Goal: Task Accomplishment & Management: Manage account settings

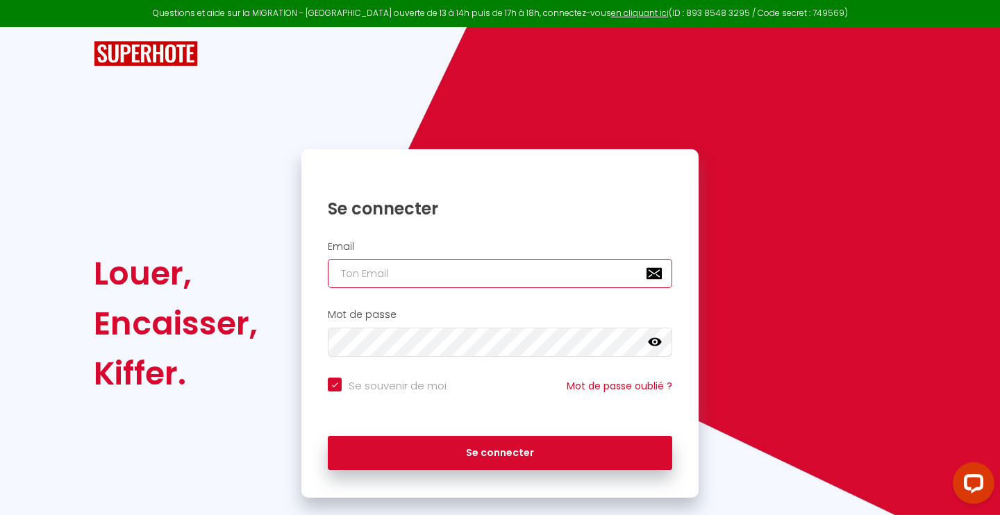
click at [485, 273] on input "email" at bounding box center [500, 273] width 344 height 29
type input "m"
checkbox input "true"
type input "ma"
checkbox input "true"
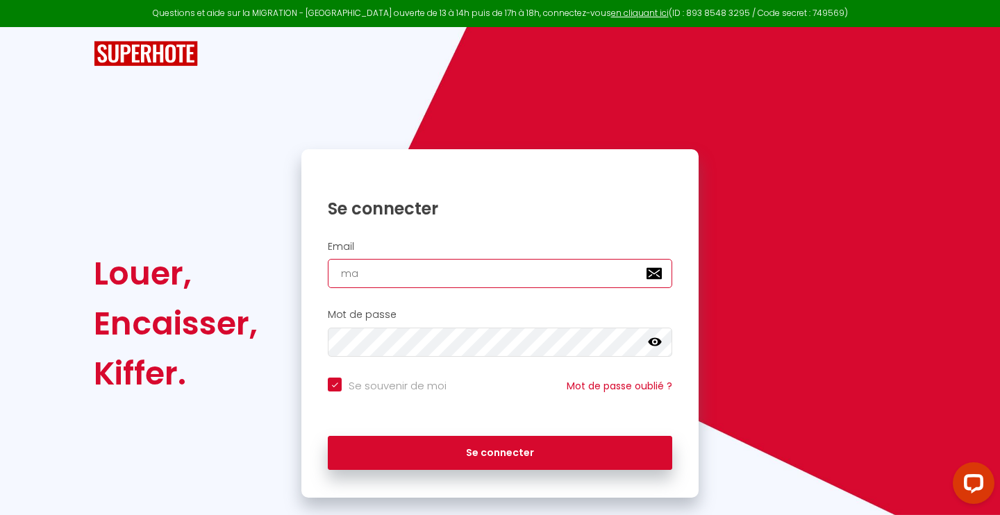
type input "mac"
checkbox input "true"
type input "maco"
checkbox input "true"
type input "macon"
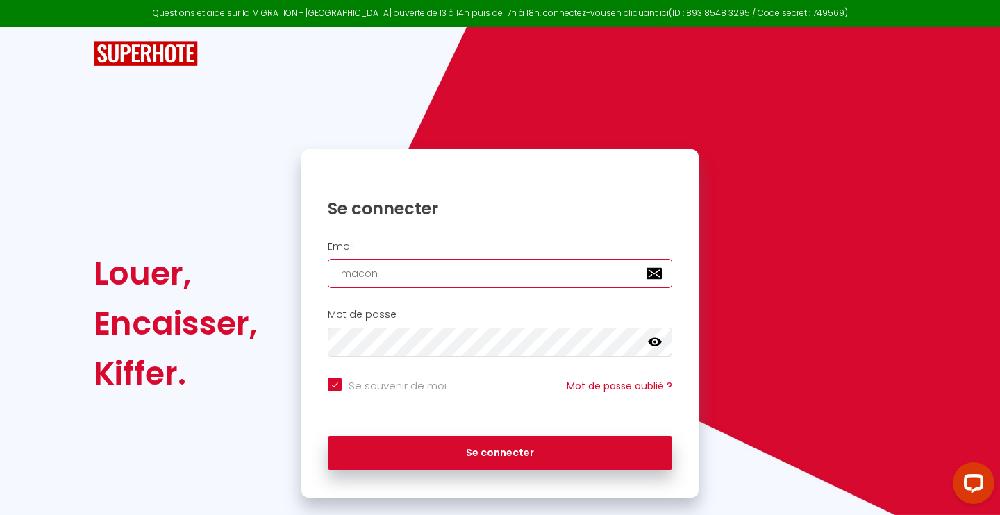
checkbox input "true"
type input "maconc"
checkbox input "true"
type input "maconci"
checkbox input "true"
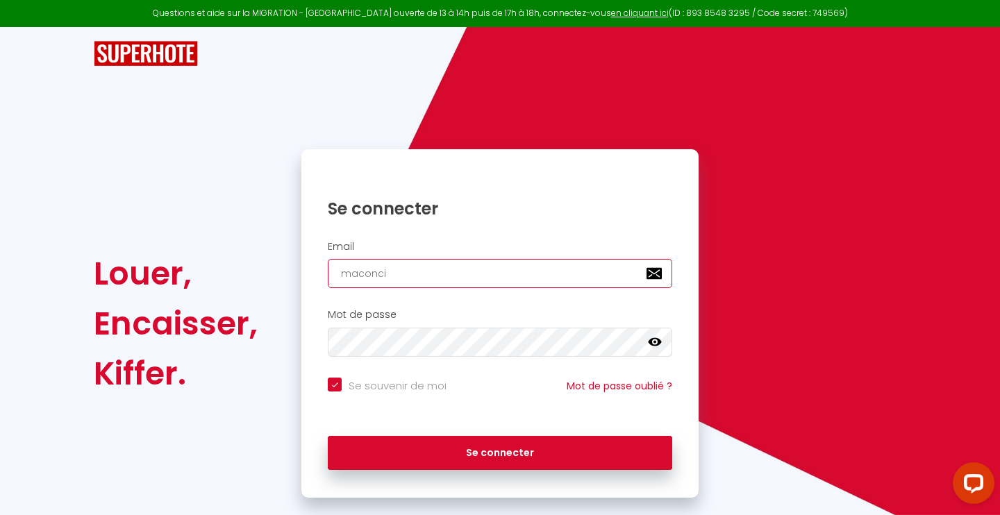
type input "maconcie"
checkbox input "true"
type input "maconcier"
checkbox input "true"
type input "maconcierg"
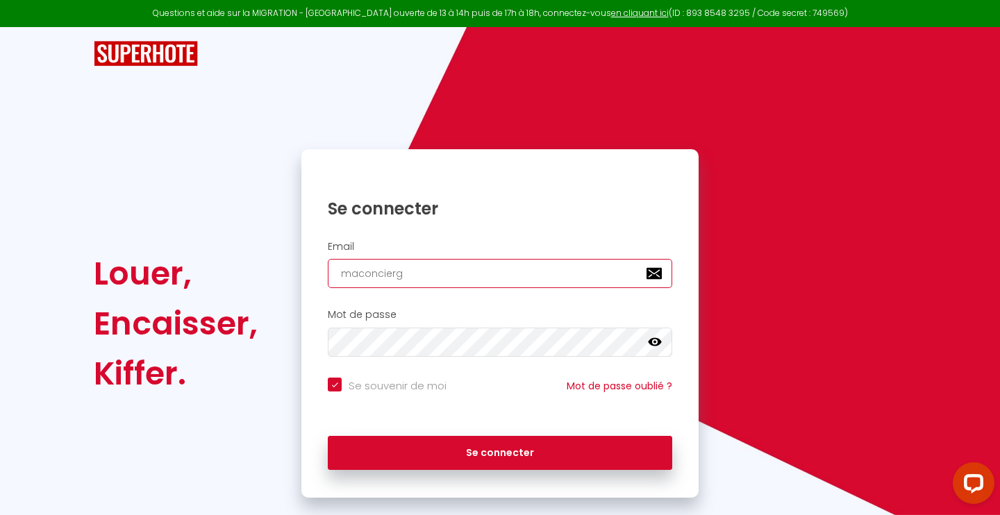
checkbox input "true"
type input "maconcierge"
checkbox input "true"
type input "maconcierger"
checkbox input "true"
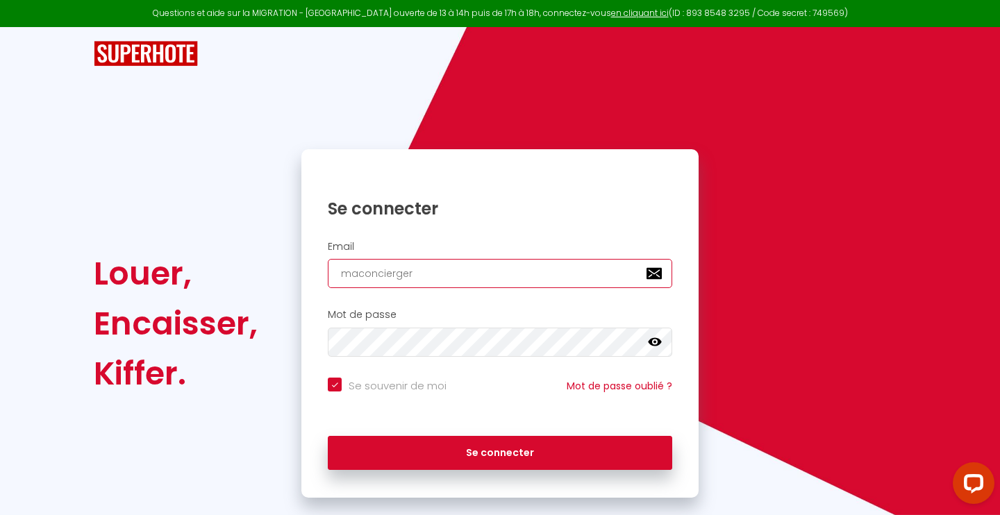
type input "maconciergeri"
checkbox input "true"
type input "maconciergerie"
checkbox input "true"
type input "maconciergeries"
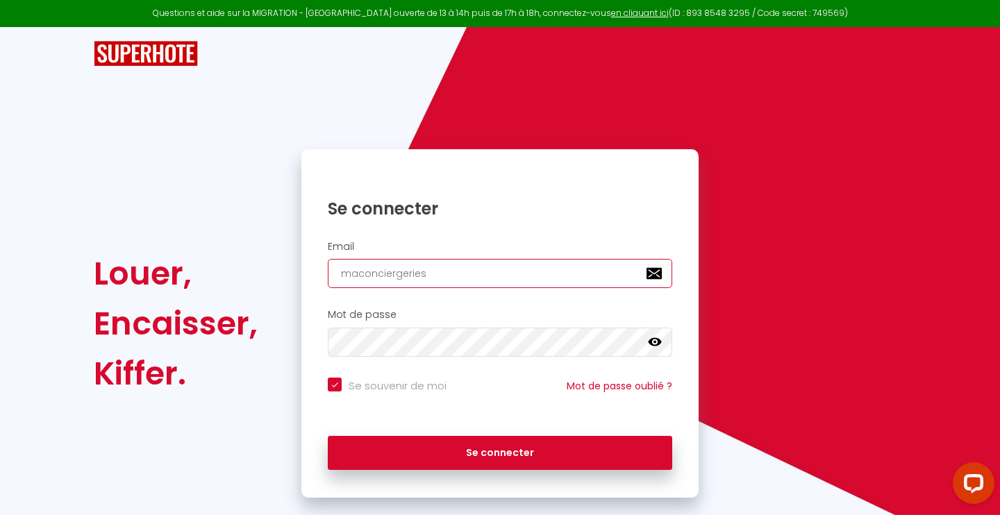
checkbox input "true"
type input "maconciergeriese"
checkbox input "true"
type input "maconciergerieser"
checkbox input "true"
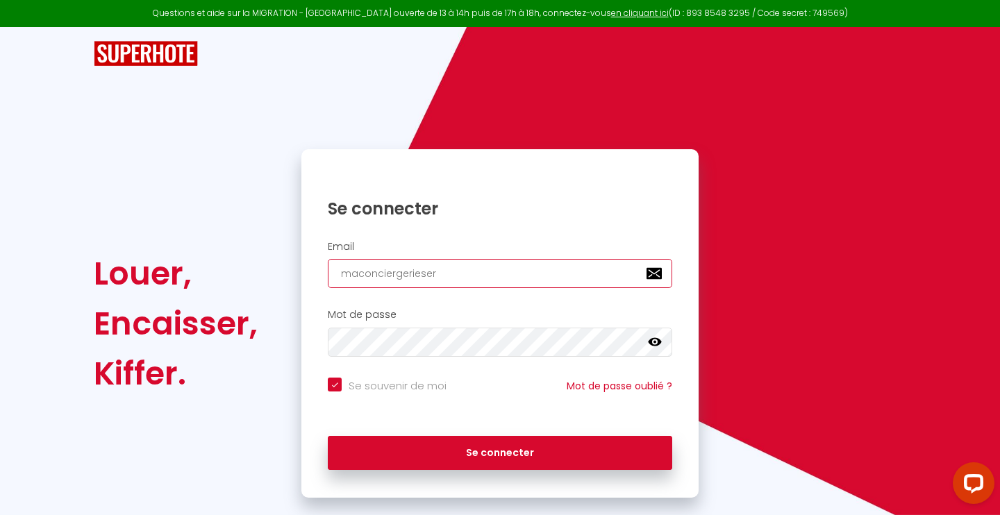
type input "maconciergerieserz"
checkbox input "true"
type input "maconciergerieserzn"
checkbox input "true"
type input "maconciergerieserz"
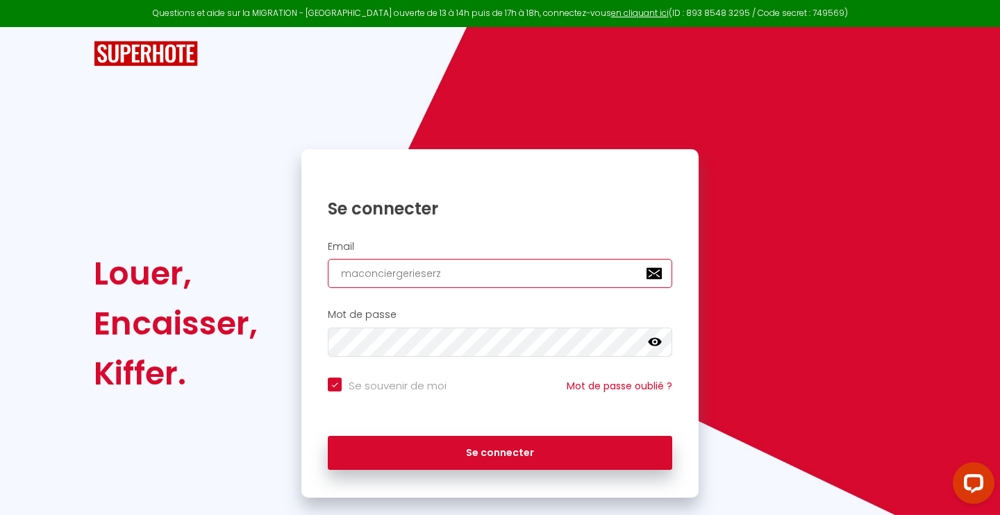
checkbox input "true"
type input "maconciergerieser"
checkbox input "true"
type input "maconciergeriesere"
checkbox input "true"
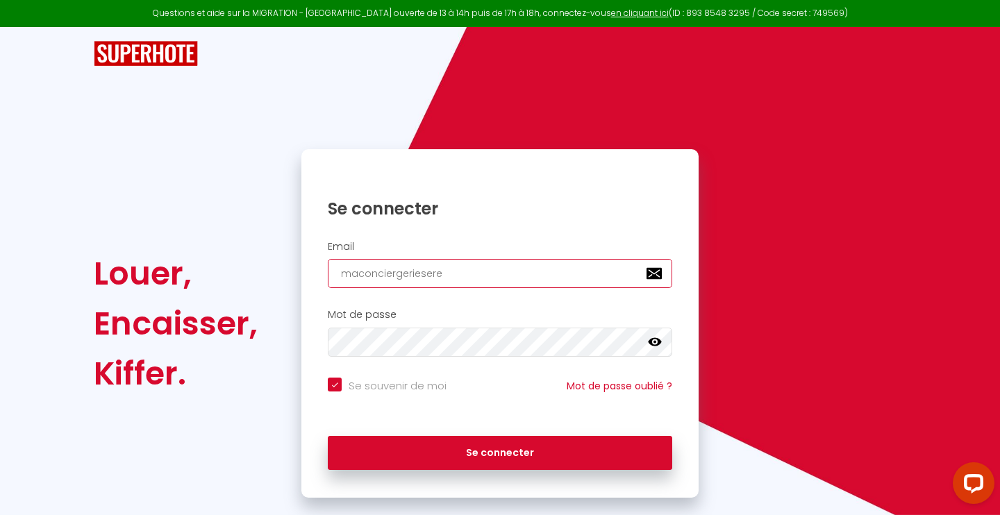
type input "maconciergerieseren"
checkbox input "true"
type input "maconciergeriesereni"
checkbox input "true"
type input "maconciergerieserenit"
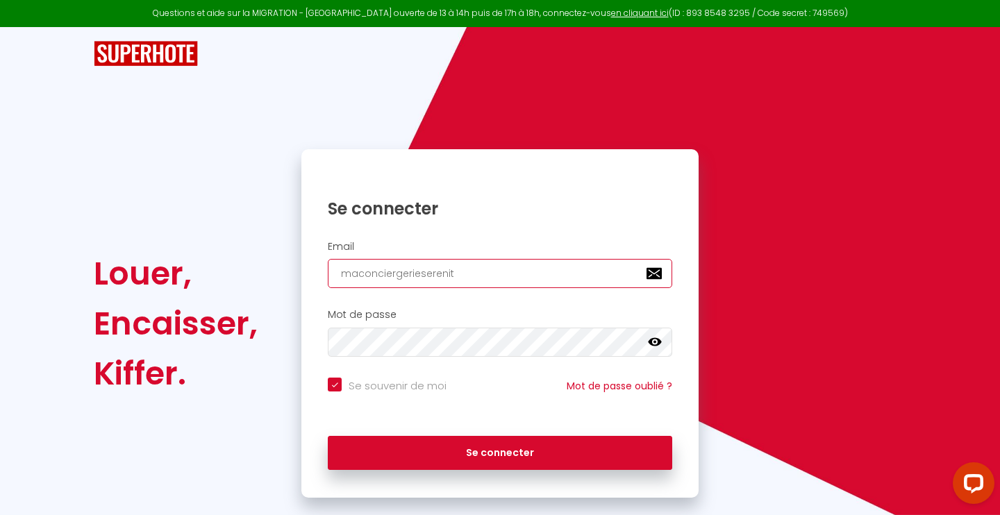
checkbox input "true"
type input "maconciergerieserenite"
checkbox input "true"
type input "maconciergerieserenite@"
checkbox input "true"
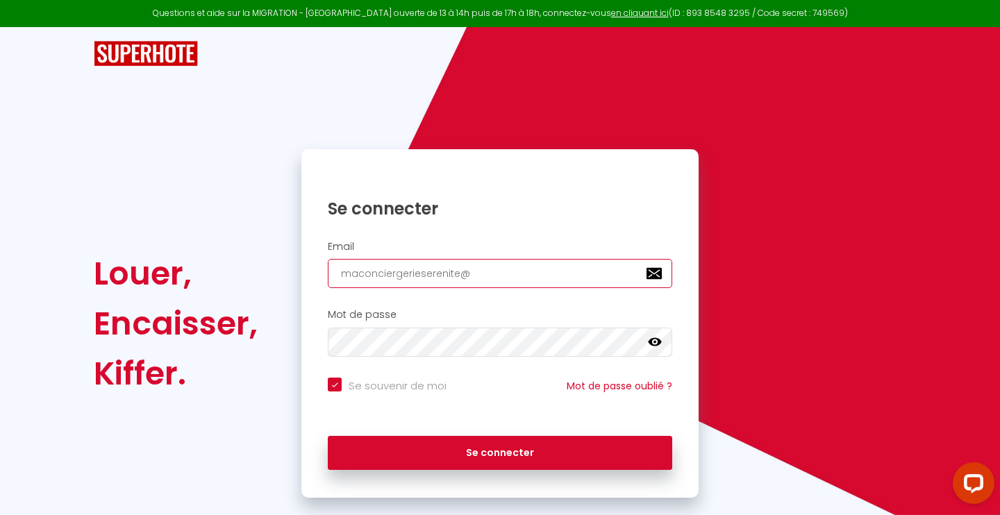
type input "maconciergerieserenite@g"
checkbox input "true"
type input "maconciergerieserenite@gm"
checkbox input "true"
type input "maconciergerieserenite@gma"
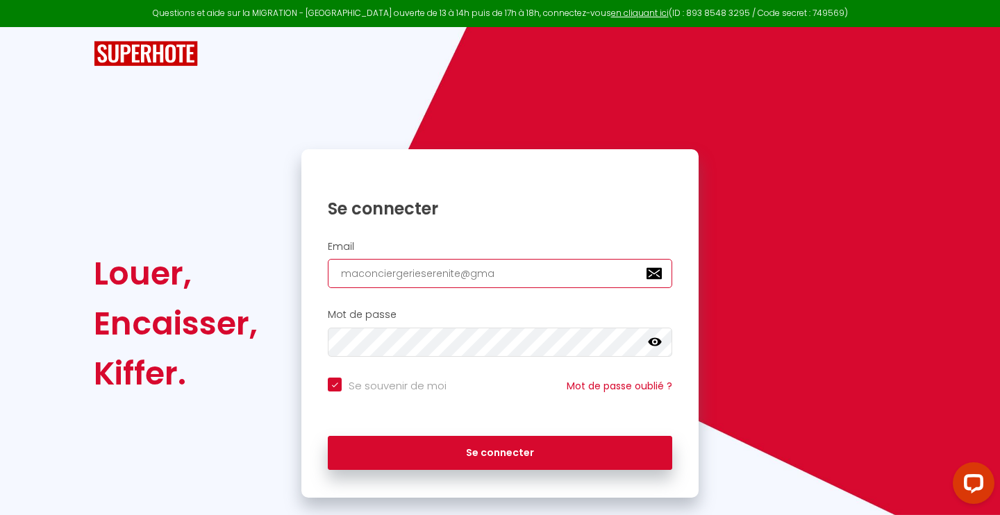
checkbox input "true"
type input "maconciergerieserenite@gmai"
checkbox input "true"
type input "[EMAIL_ADDRESS]"
checkbox input "true"
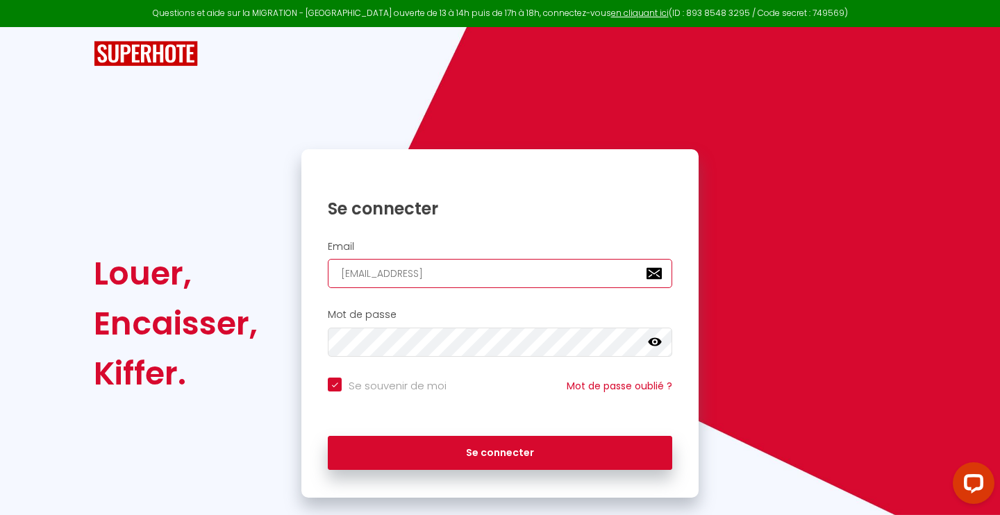
type input "[EMAIL_ADDRESS]."
checkbox input "true"
type input "maconciergerieserenite@gmail.c"
checkbox input "true"
type input "[EMAIL_ADDRESS][DOMAIN_NAME]"
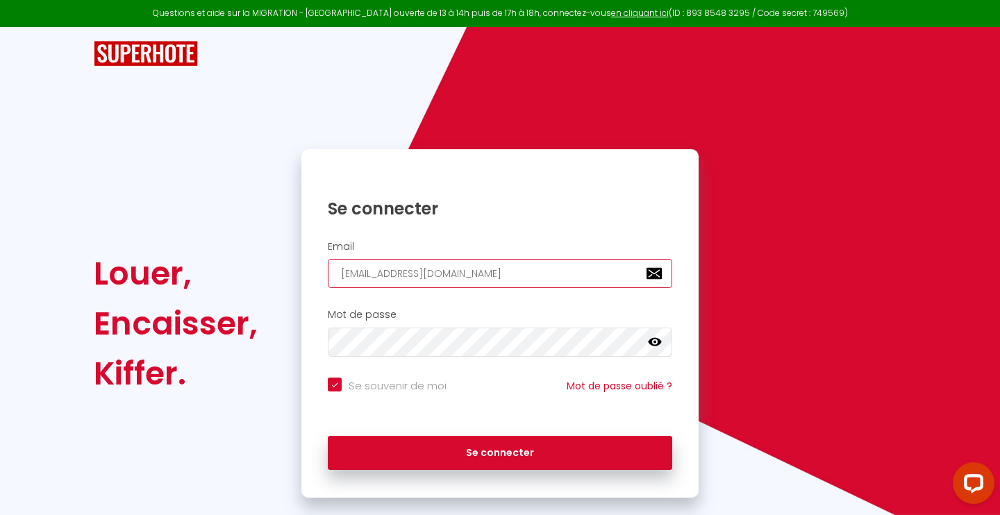
checkbox input "true"
type input "[EMAIL_ADDRESS][DOMAIN_NAME]"
checkbox input "true"
type input "[EMAIL_ADDRESS][DOMAIN_NAME]"
click at [500, 451] on button "Se connecter" at bounding box center [500, 453] width 344 height 35
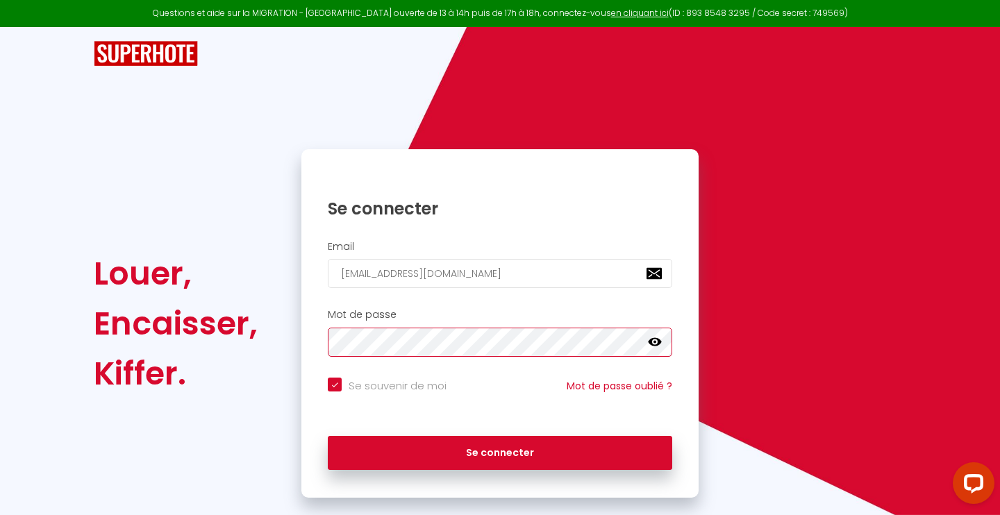
click at [500, 451] on button "Se connecter" at bounding box center [500, 453] width 344 height 35
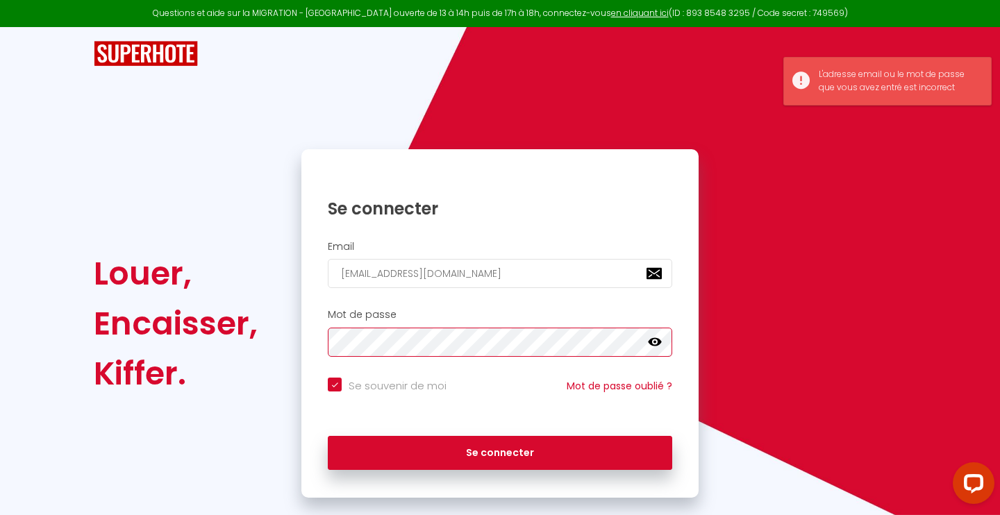
click at [500, 451] on button "Se connecter" at bounding box center [500, 453] width 344 height 35
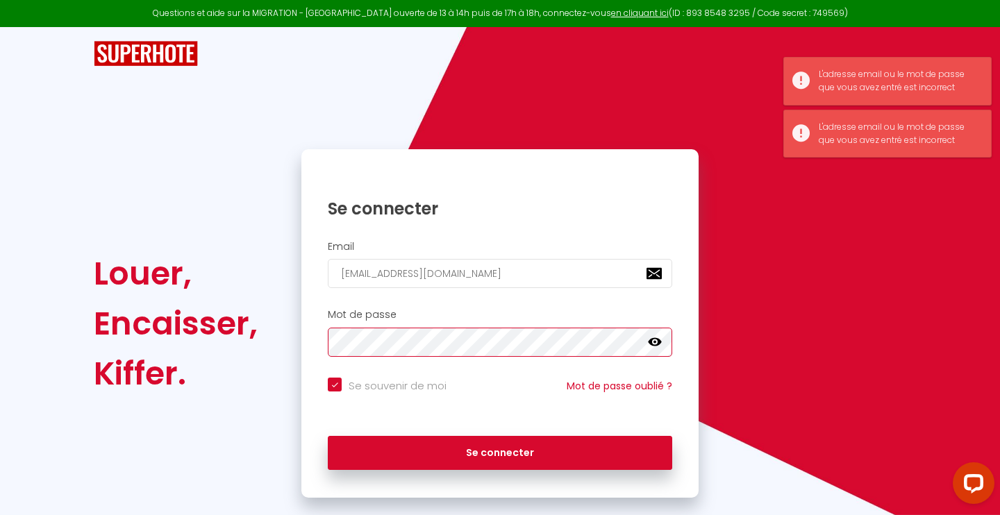
click at [500, 451] on button "Se connecter" at bounding box center [500, 453] width 344 height 35
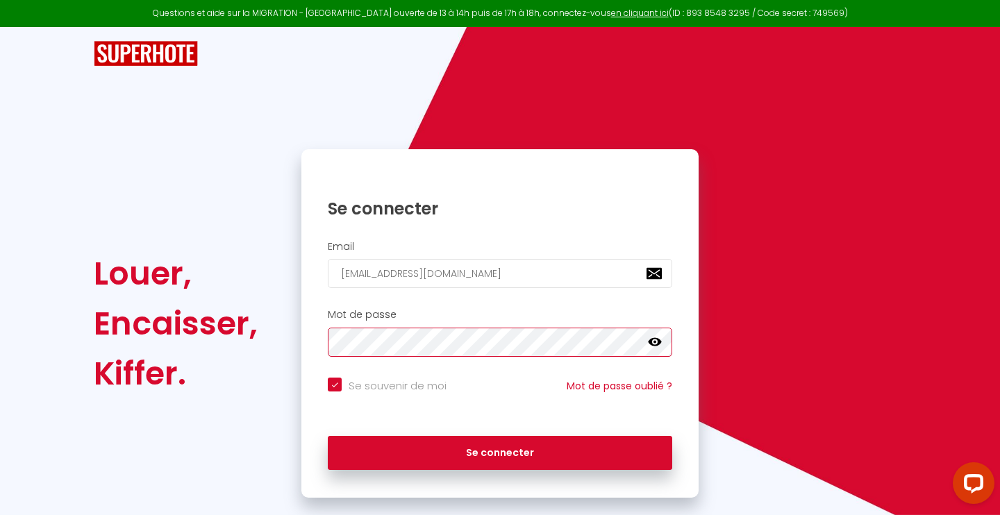
click at [500, 451] on button "Se connecter" at bounding box center [500, 453] width 344 height 35
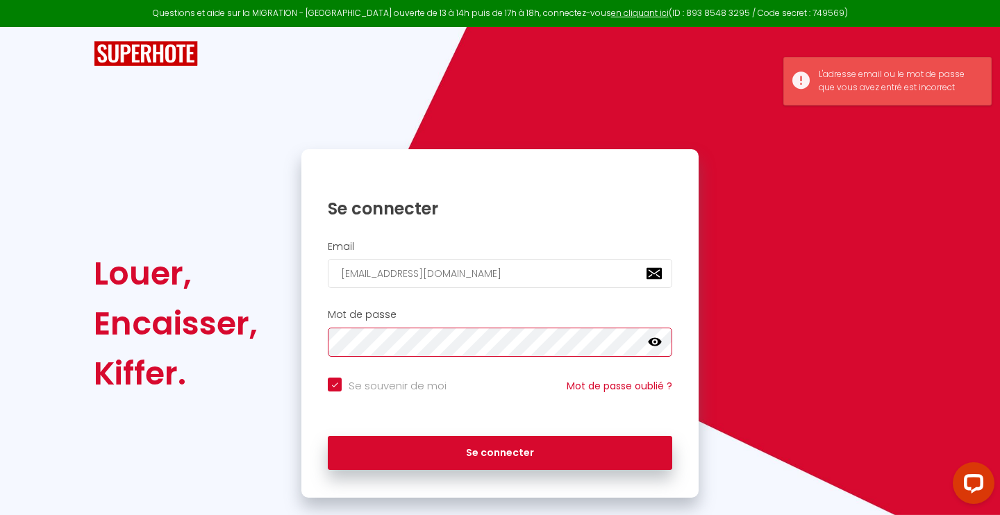
click at [500, 451] on button "Se connecter" at bounding box center [500, 453] width 344 height 35
checkbox input "true"
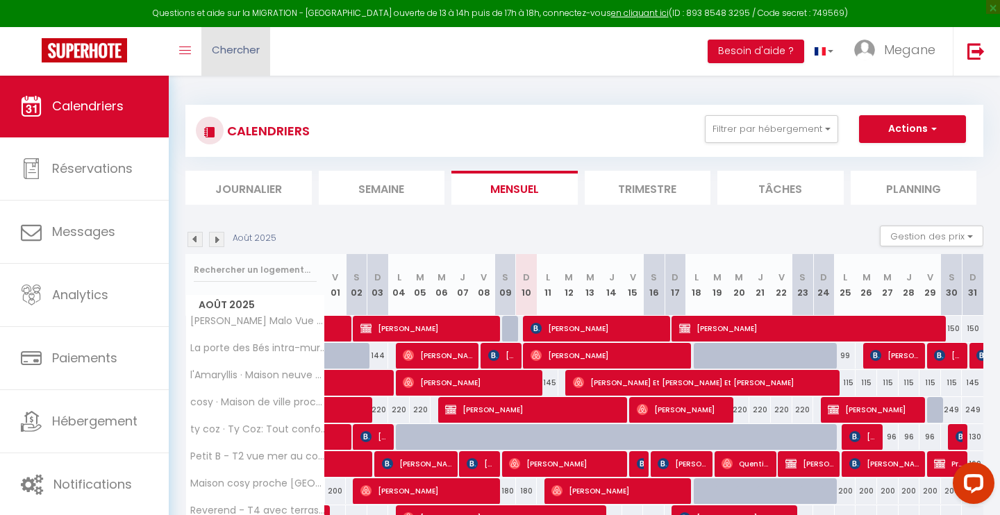
click at [228, 56] on link "Chercher" at bounding box center [235, 51] width 69 height 49
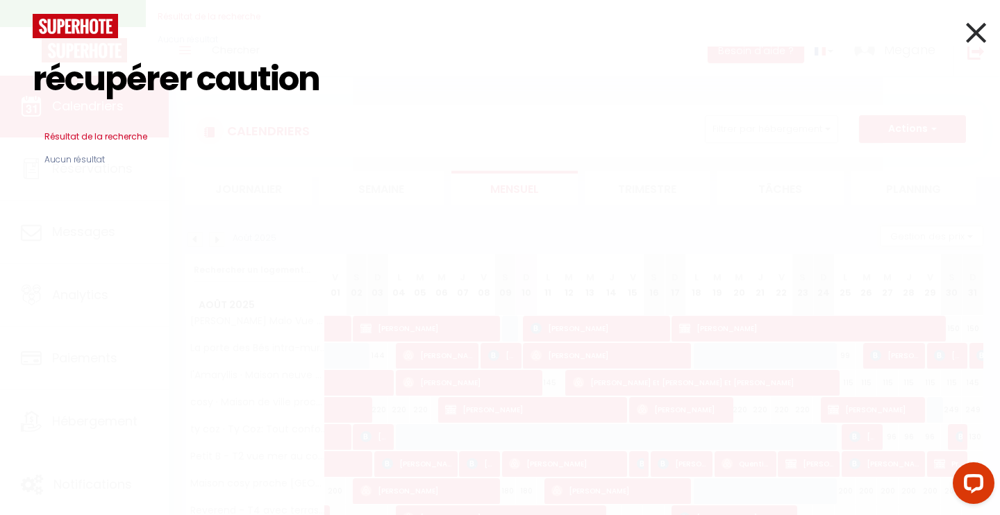
click at [133, 141] on h3 "Résultat de la recherche" at bounding box center [500, 136] width 935 height 33
drag, startPoint x: 195, startPoint y: 80, endPoint x: 1, endPoint y: 60, distance: 195.4
click at [1, 60] on div "récupérer caution Résultat de la recherche Id Appart Voyageur Checkin Checkout …" at bounding box center [500, 257] width 1000 height 515
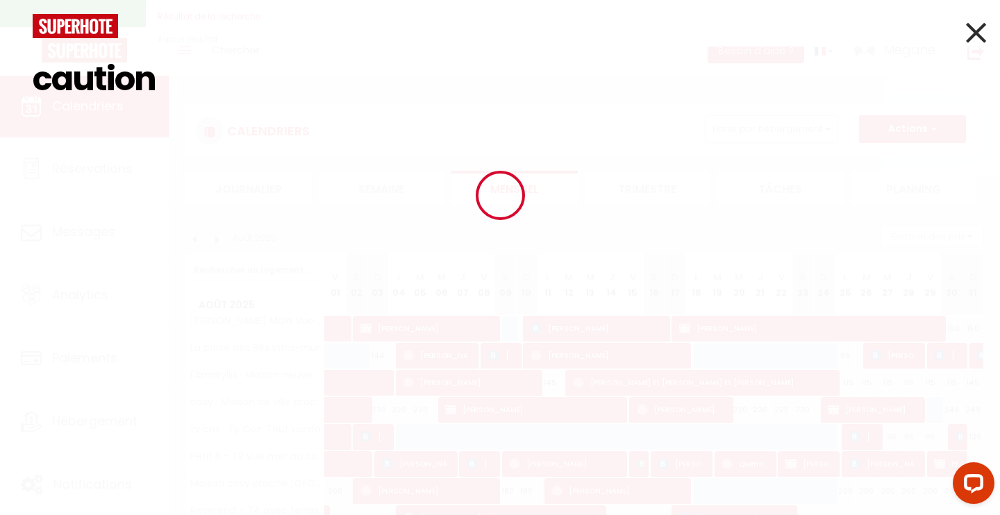
type input "caution"
click at [966, 35] on icon at bounding box center [976, 32] width 20 height 35
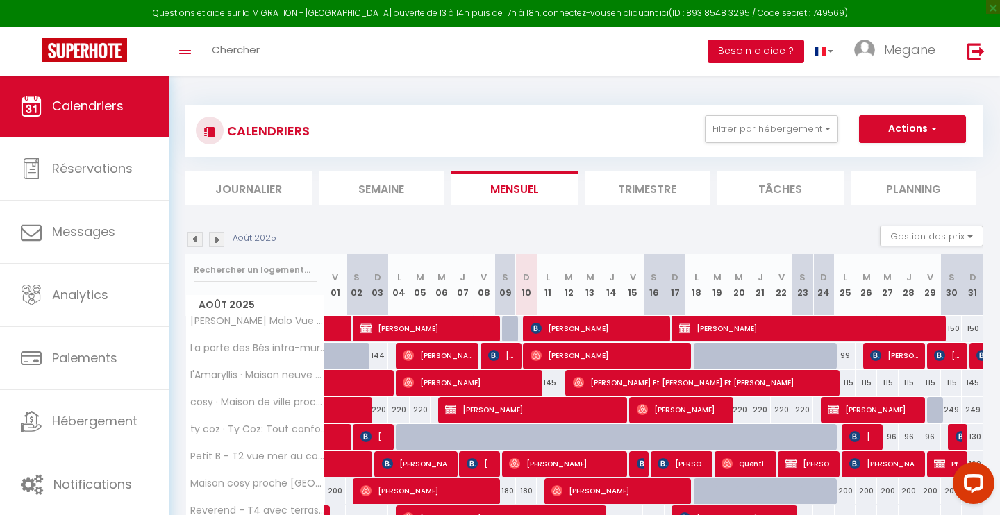
click at [774, 51] on button "Besoin d'aide ?" at bounding box center [755, 52] width 97 height 24
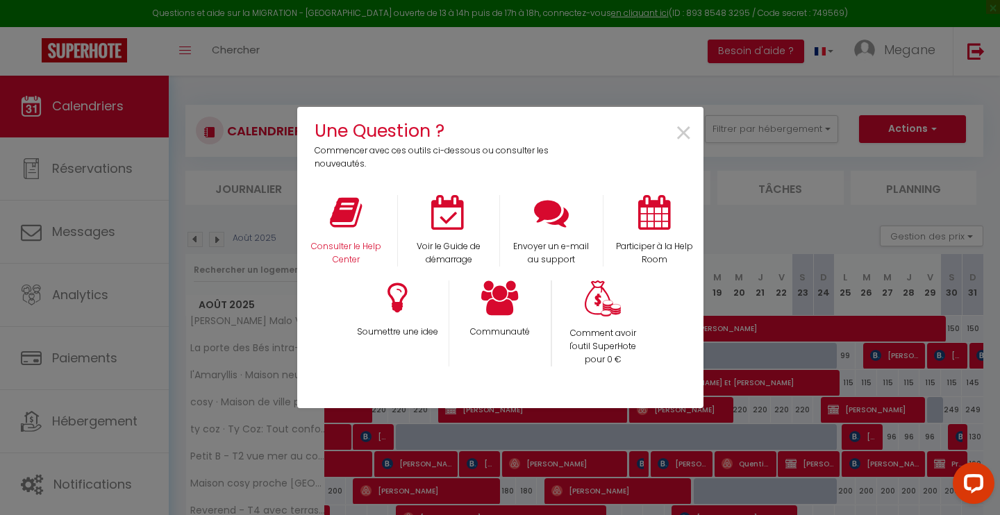
click at [360, 221] on icon at bounding box center [346, 212] width 32 height 35
click at [679, 132] on span "×" at bounding box center [683, 134] width 19 height 44
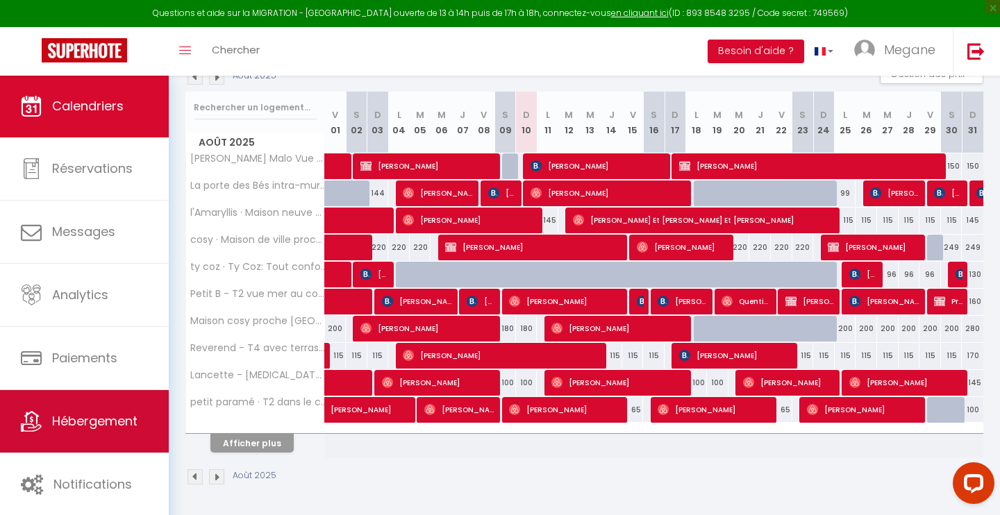
scroll to position [162, 0]
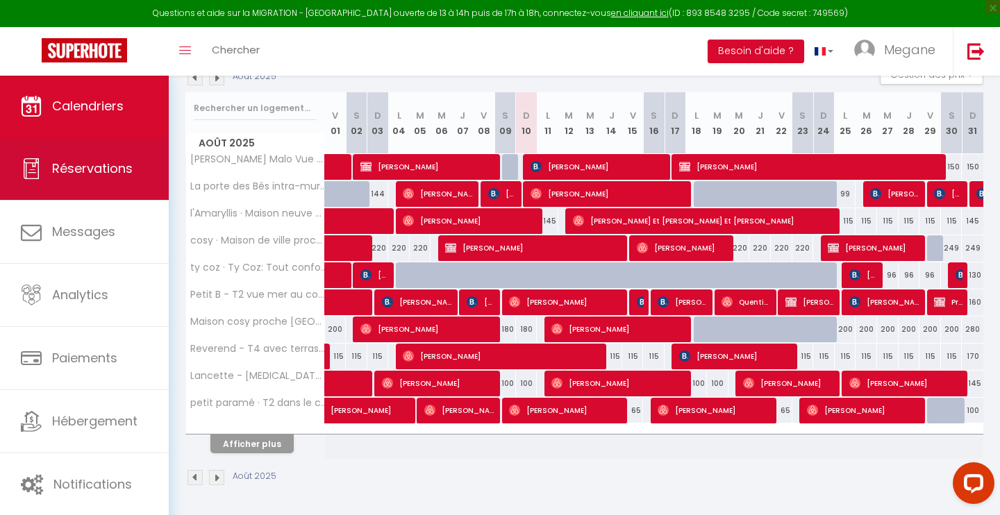
click at [128, 158] on link "Réservations" at bounding box center [84, 168] width 169 height 62
select select "not_cancelled"
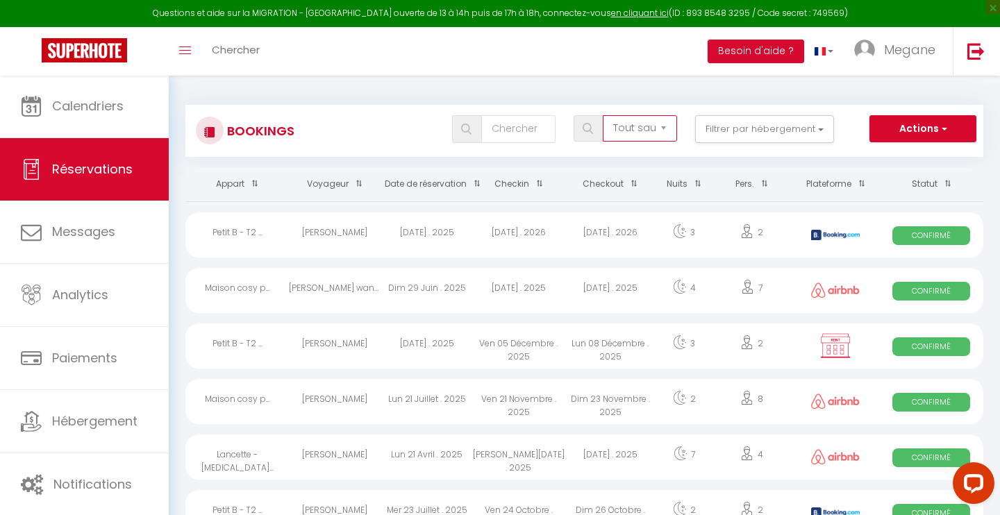
click at [670, 129] on select "Tous les statuts Annulé Confirmé Non Confirmé Tout sauf annulé No Show Request" at bounding box center [640, 128] width 74 height 26
click at [721, 126] on button "Filtrer par hébergement" at bounding box center [764, 129] width 139 height 28
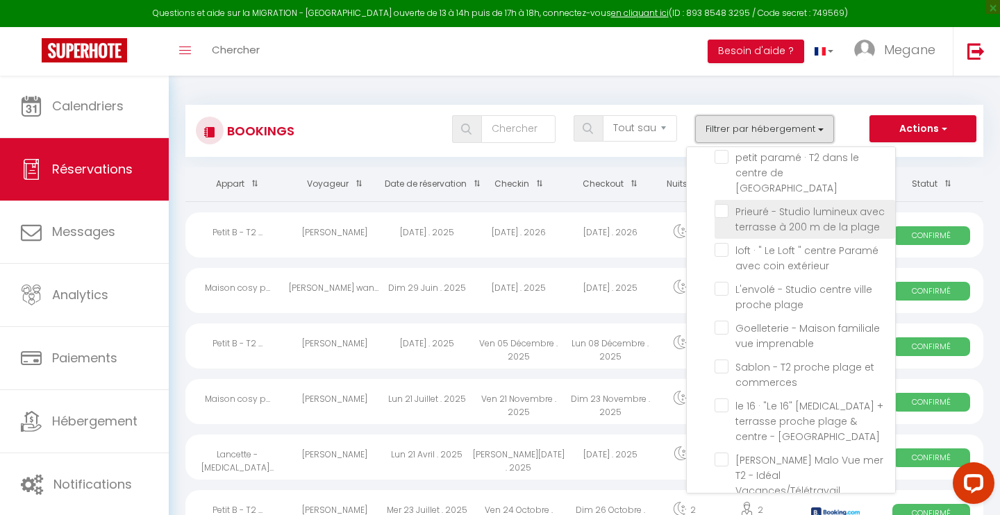
scroll to position [510, 0]
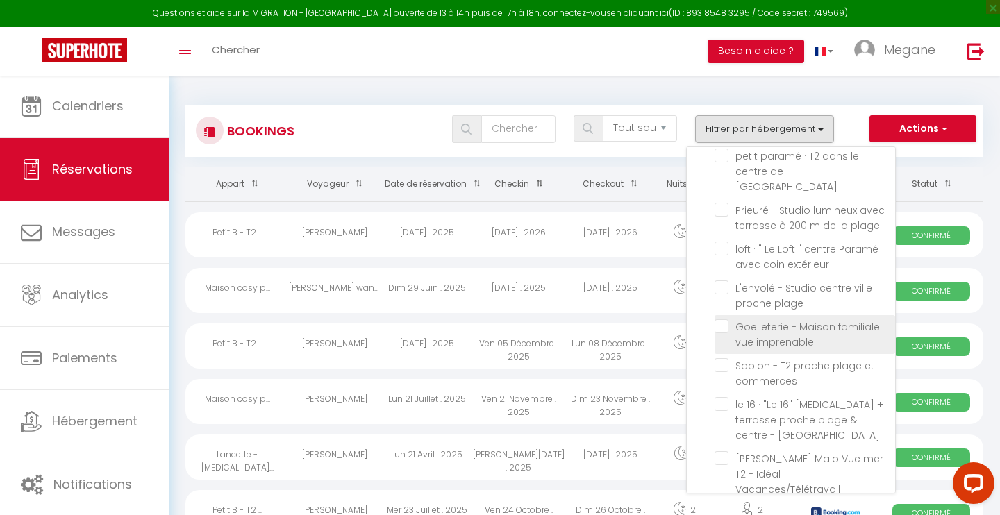
click at [721, 319] on input "Goelleterie - Maison familiale vue imprenable" at bounding box center [804, 326] width 181 height 14
checkbox input "true"
checkbox input "false"
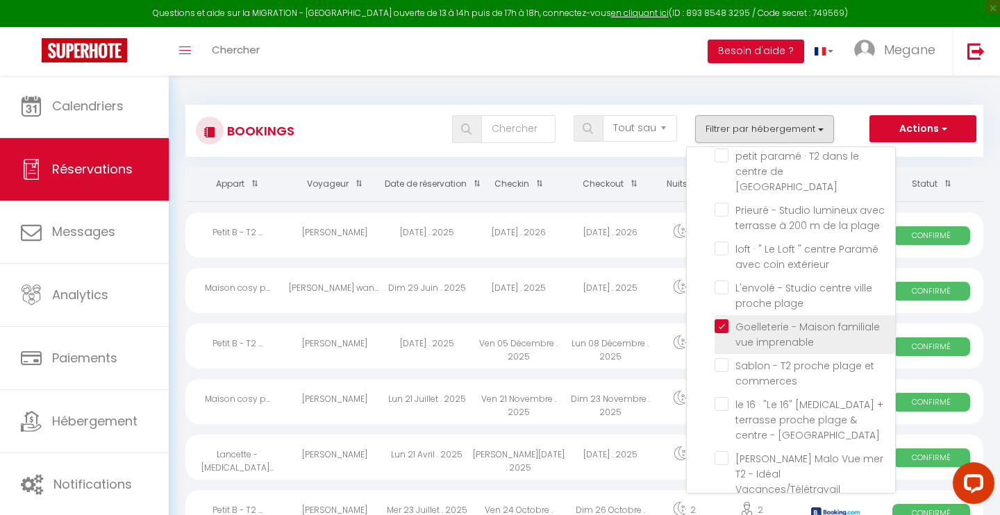
checkbox input "false"
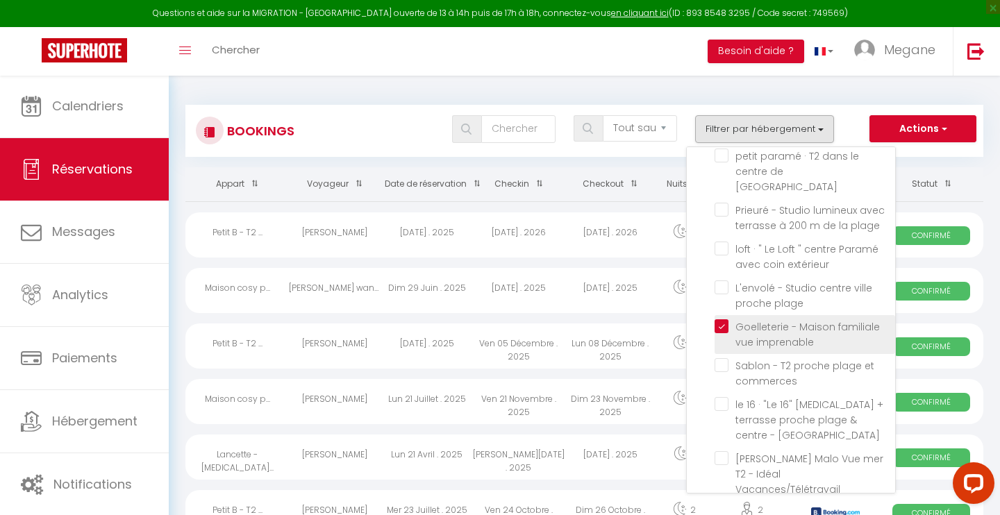
checkbox input "false"
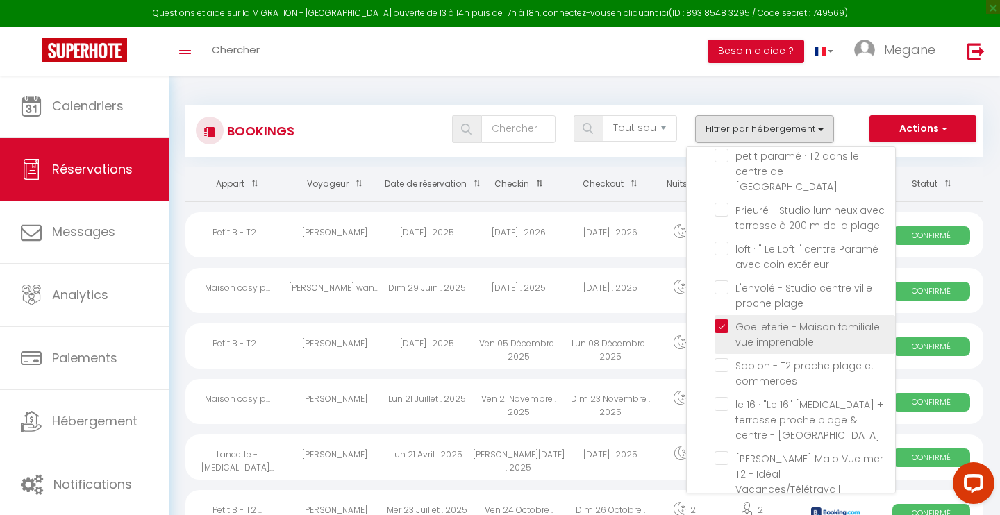
checkbox input "false"
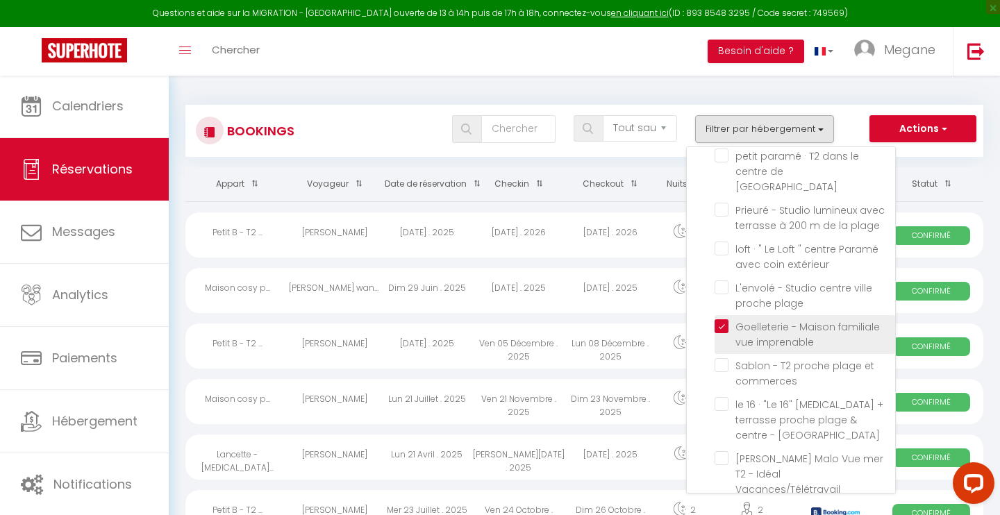
checkbox input "false"
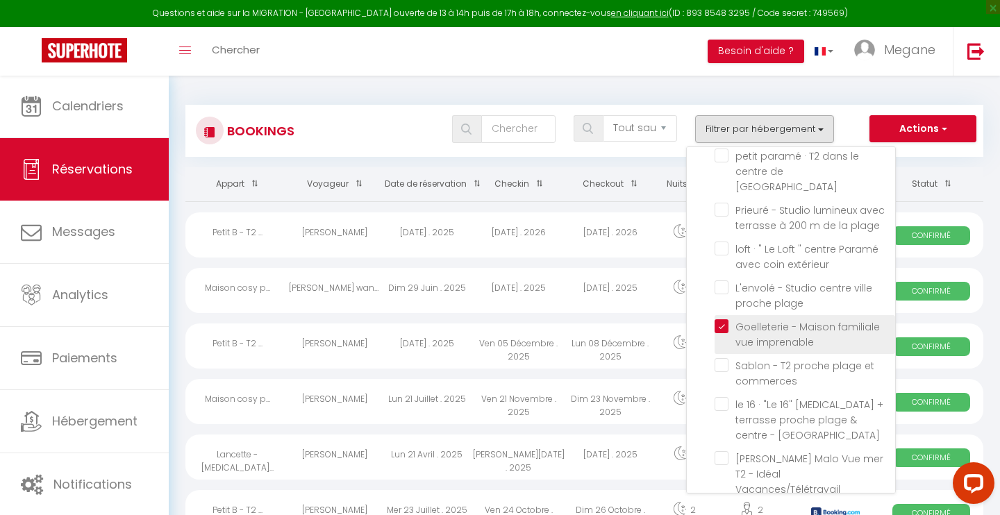
checkbox input "false"
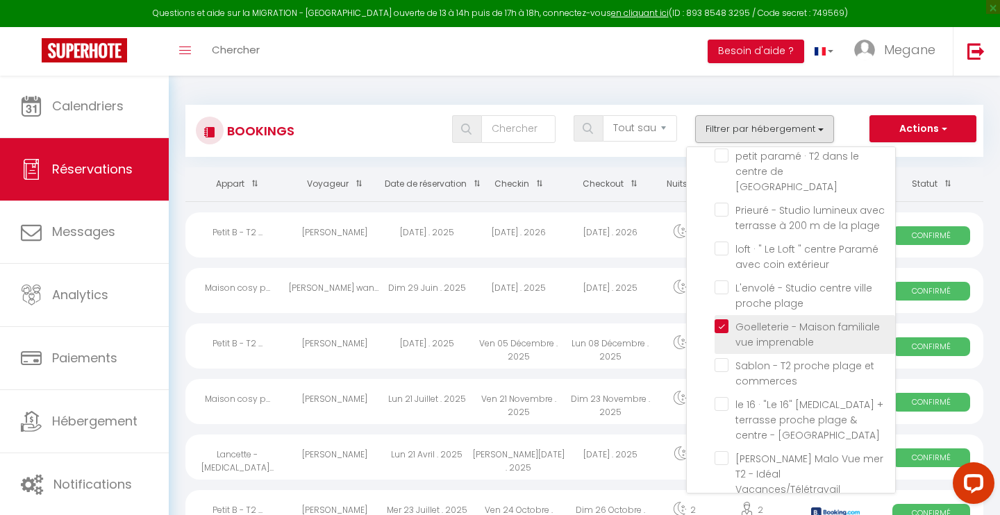
checkbox input "false"
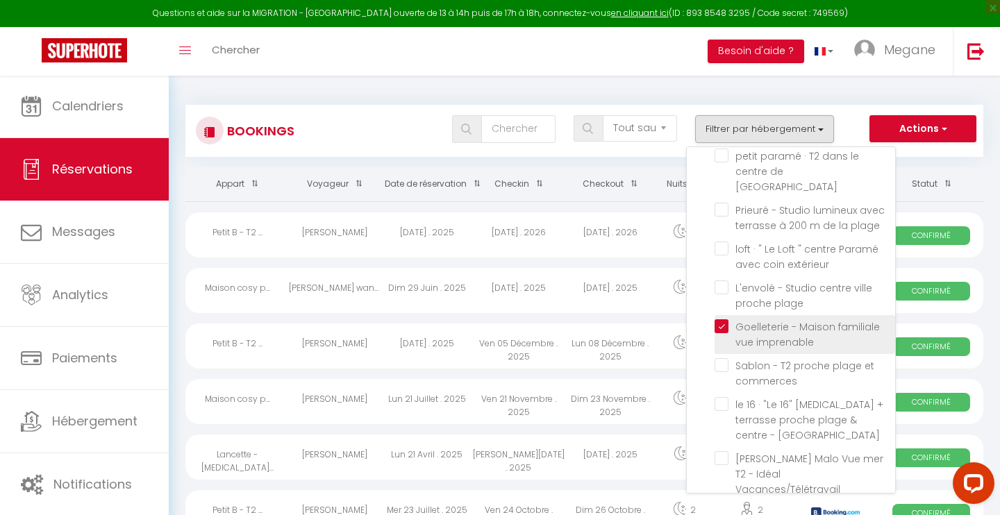
checkbox input "false"
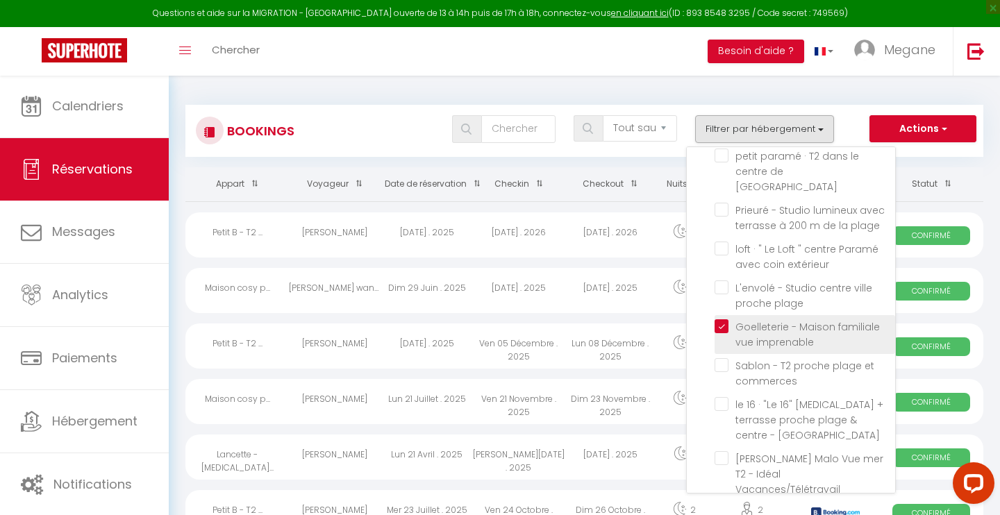
checkbox input "false"
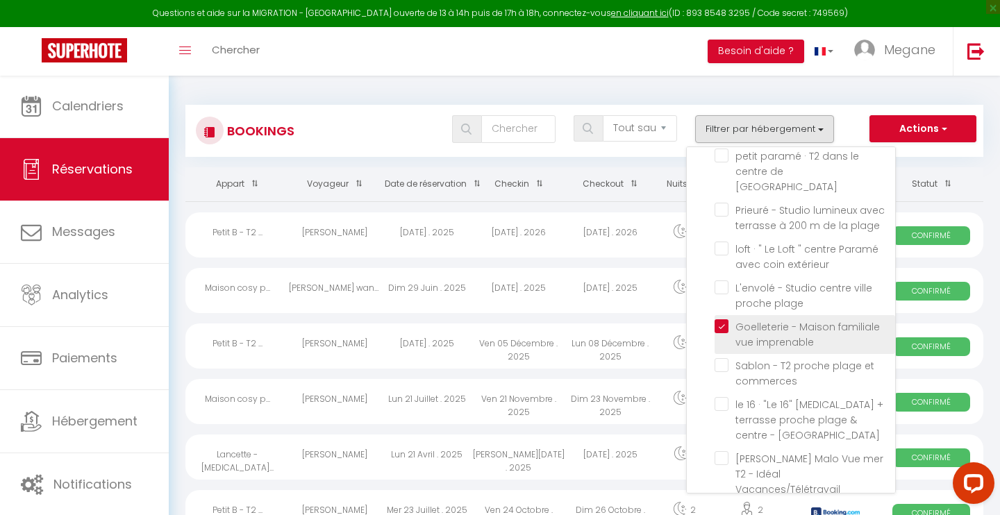
checkbox input "false"
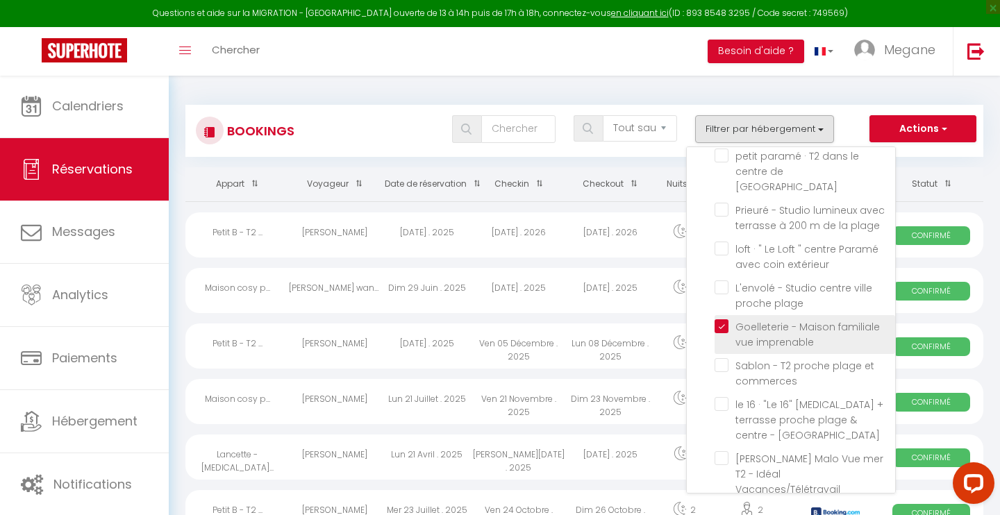
checkbox input "false"
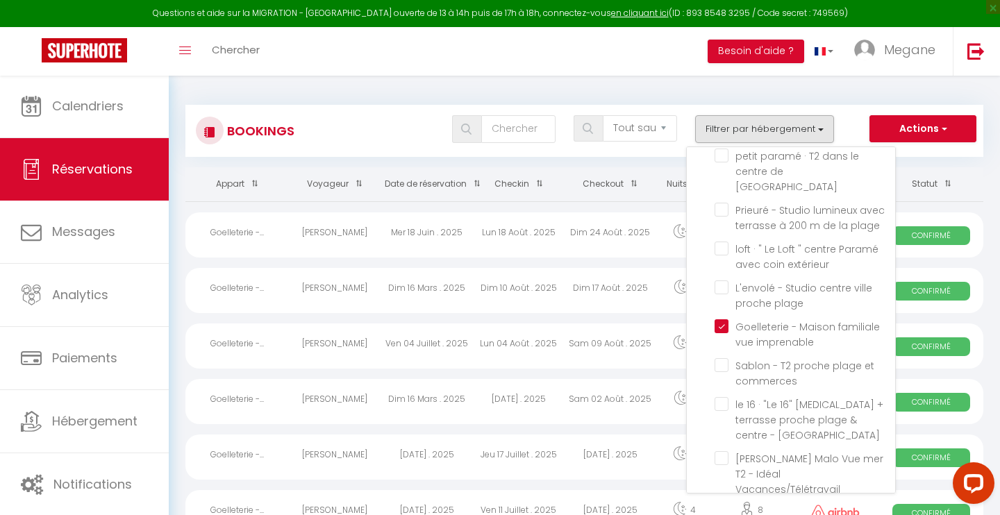
click at [975, 186] on th "Statut" at bounding box center [931, 184] width 103 height 34
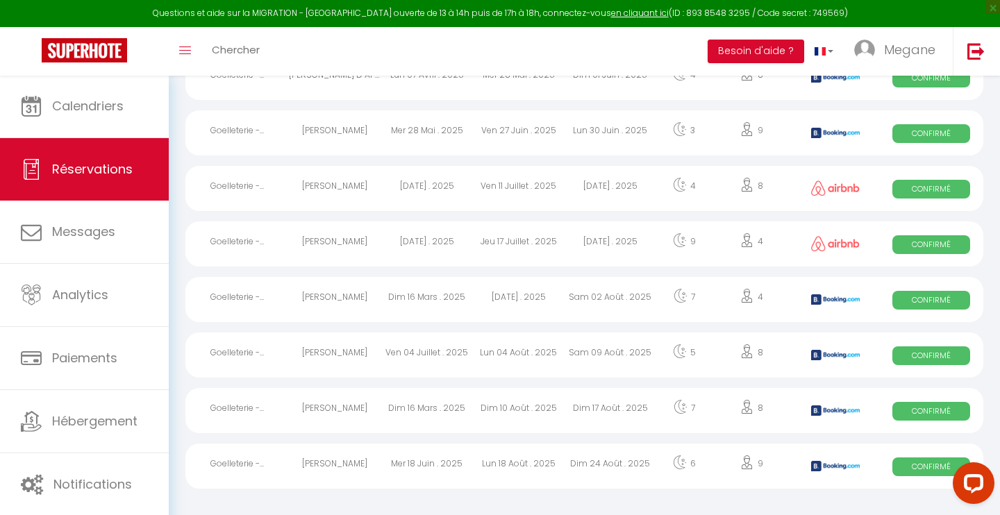
scroll to position [437, 0]
click at [482, 349] on div "Lun 04 Août . 2025" at bounding box center [519, 355] width 92 height 45
select select "OK"
select select "KO"
select select "0"
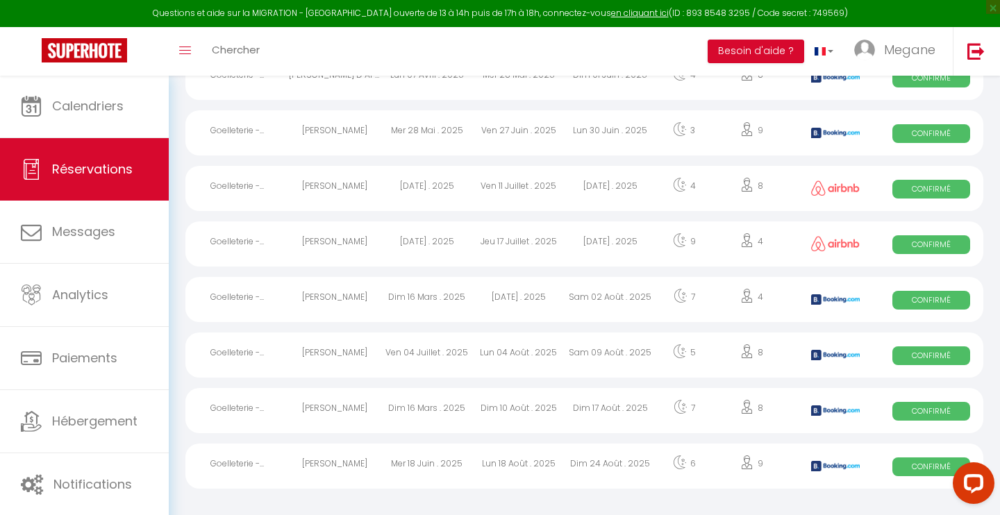
select select "0"
select select "1"
select select
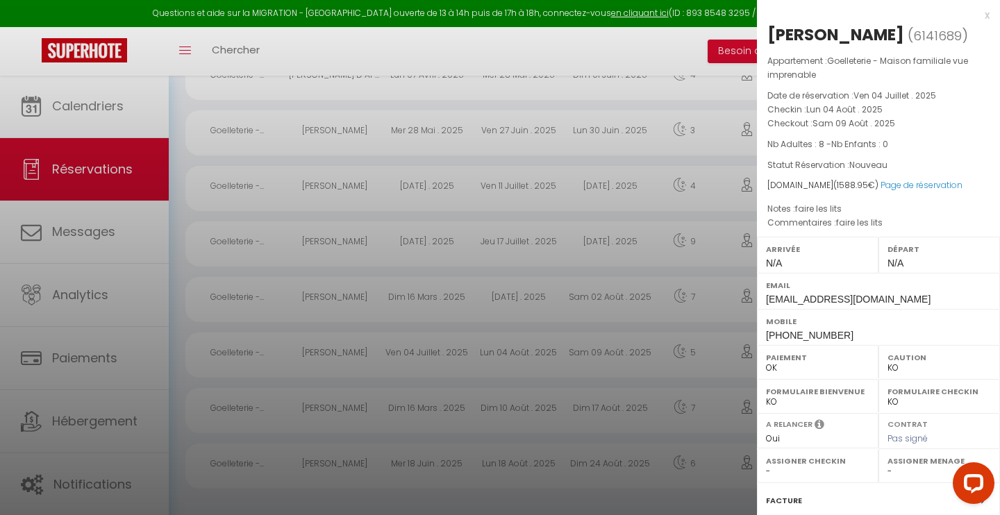
select select "44326"
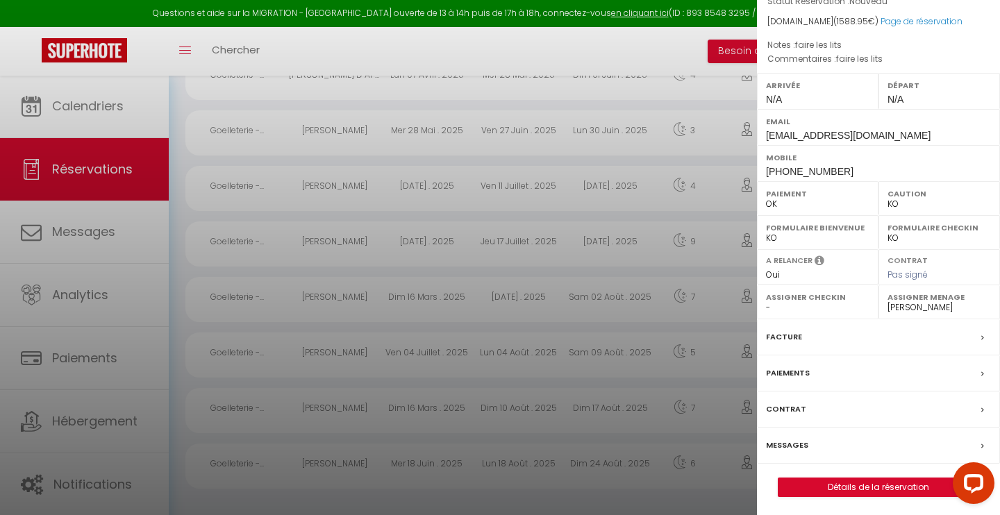
scroll to position [162, 0]
click at [832, 483] on link "Détails de la réservation" at bounding box center [878, 489] width 200 height 18
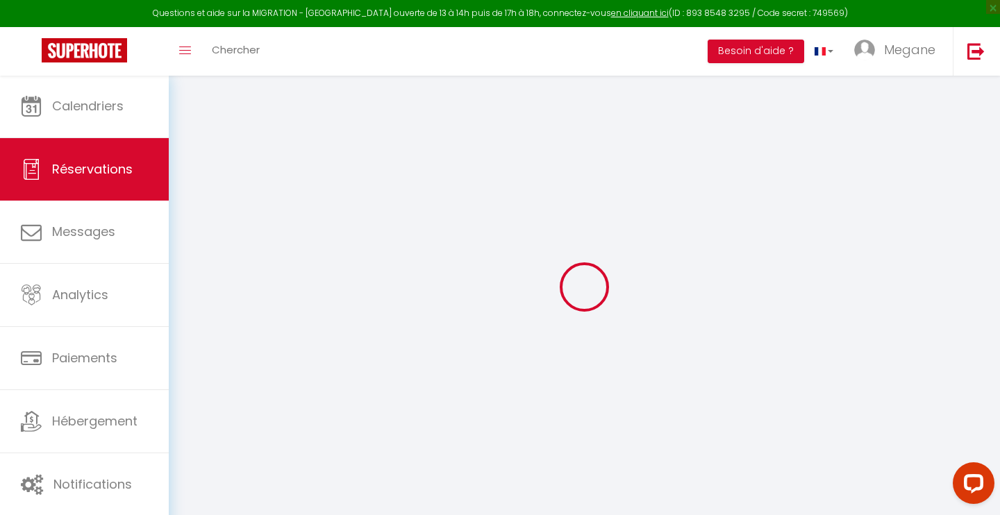
select select
checkbox input "false"
select select
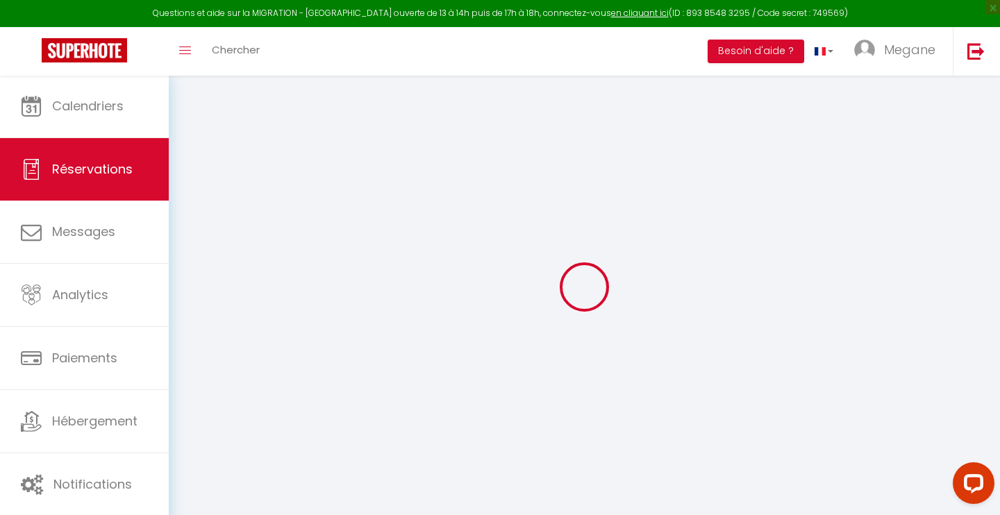
checkbox input "false"
select select
checkbox input "false"
type textarea "faire les lits"
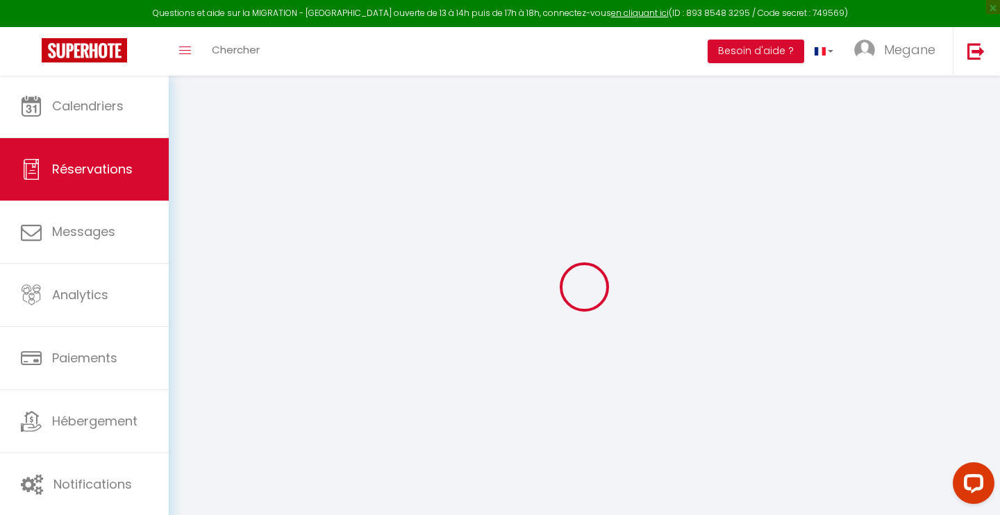
type textarea "faire les lits"
type input "80"
type input "43.95"
select select
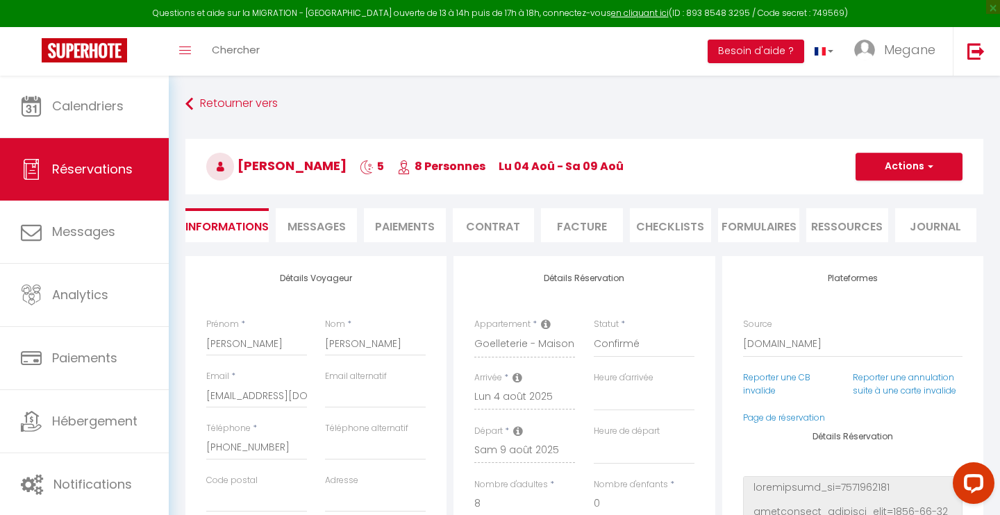
checkbox input "false"
select select
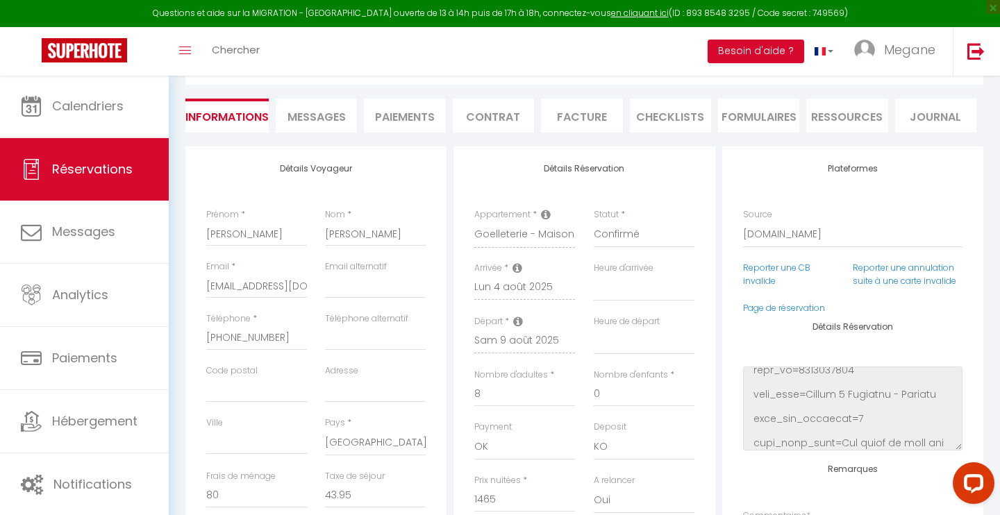
scroll to position [112, 0]
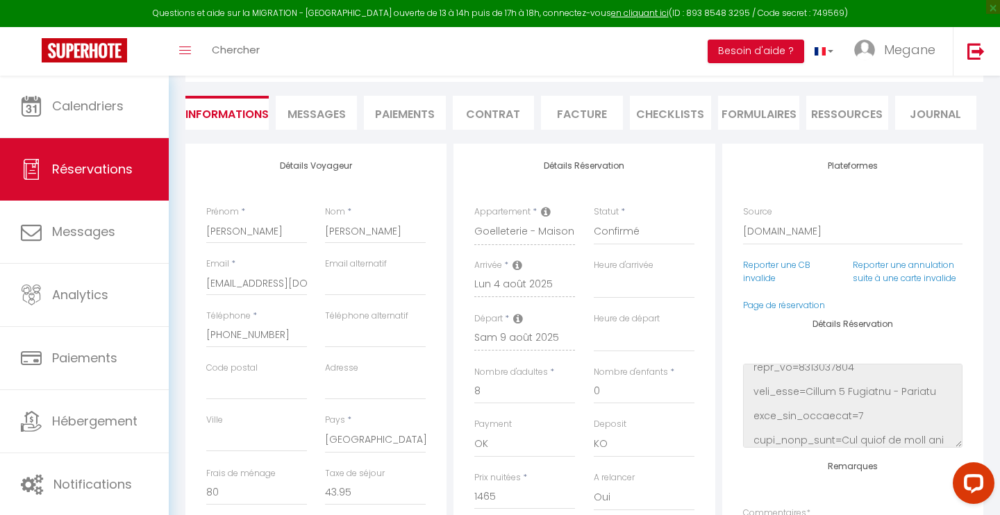
click at [396, 122] on li "Paiements" at bounding box center [404, 113] width 81 height 34
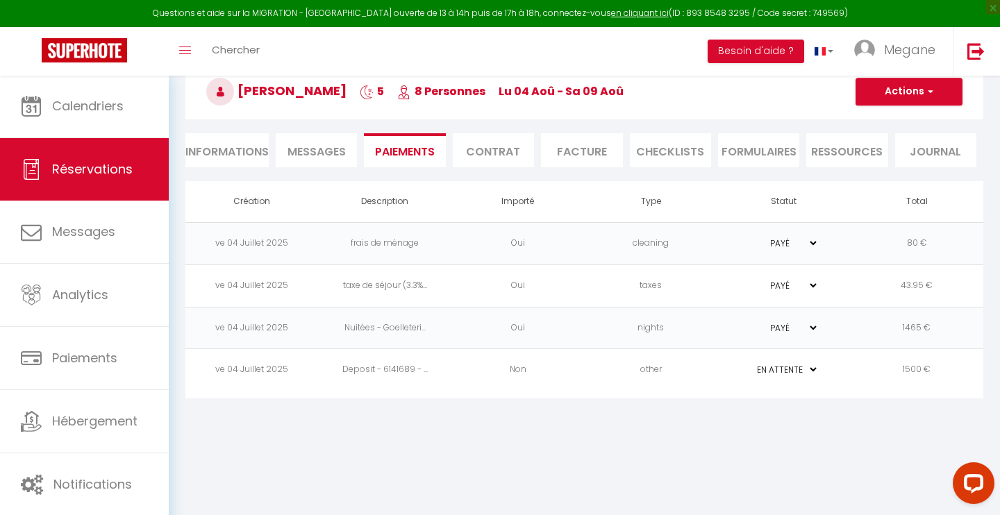
click at [519, 376] on td "Non" at bounding box center [517, 370] width 133 height 42
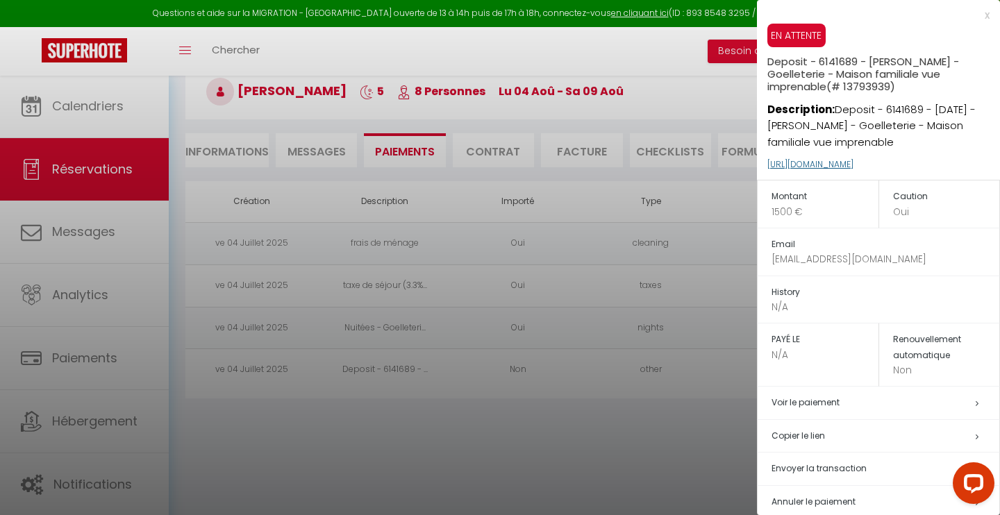
click at [853, 162] on link "[URL][DOMAIN_NAME]" at bounding box center [810, 164] width 86 height 12
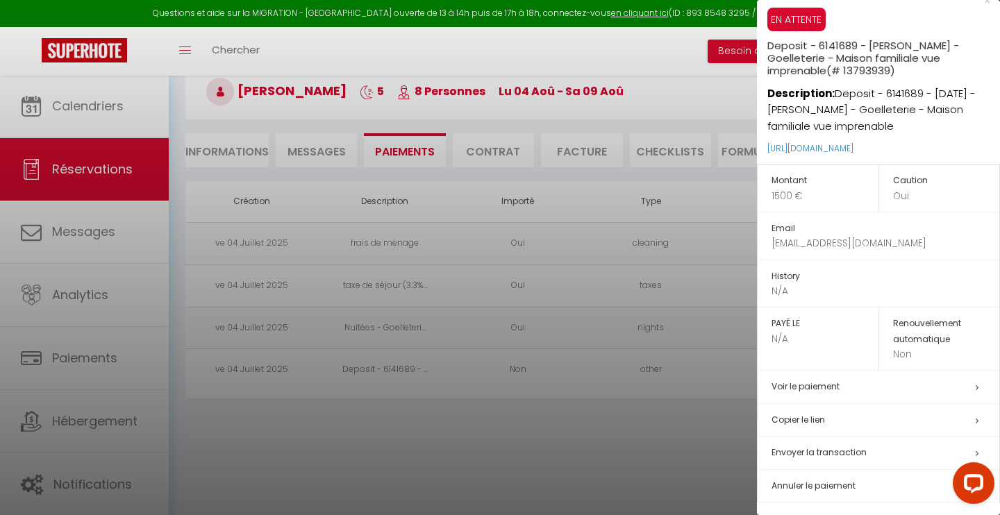
scroll to position [15, 0]
click at [826, 449] on span "Envoyer la transaction" at bounding box center [818, 454] width 95 height 12
type input "[EMAIL_ADDRESS][DOMAIN_NAME]"
type input "Deposit request"
type textarea "Hi, We invite you to click on the link below to make the deposit: Title : Depos…"
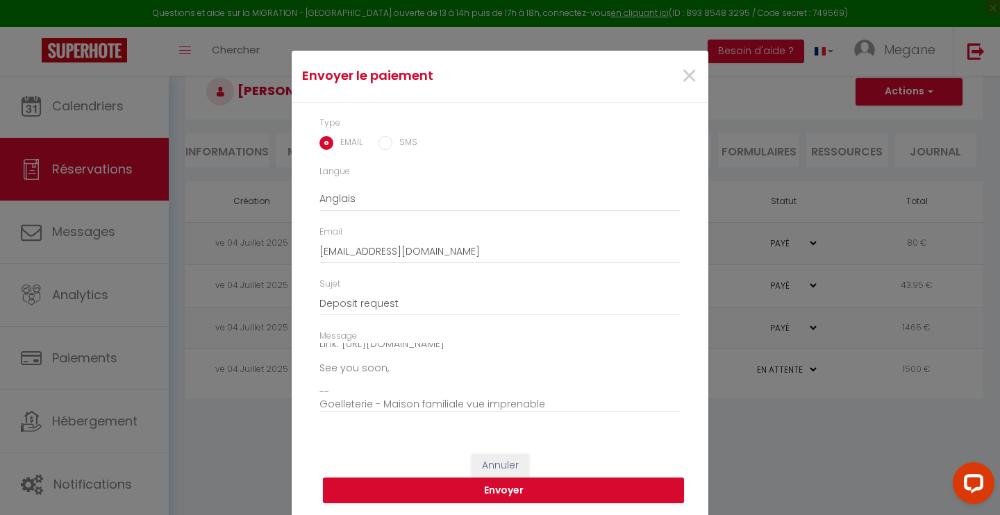
scroll to position [106, 0]
click at [691, 74] on span "×" at bounding box center [688, 77] width 17 height 42
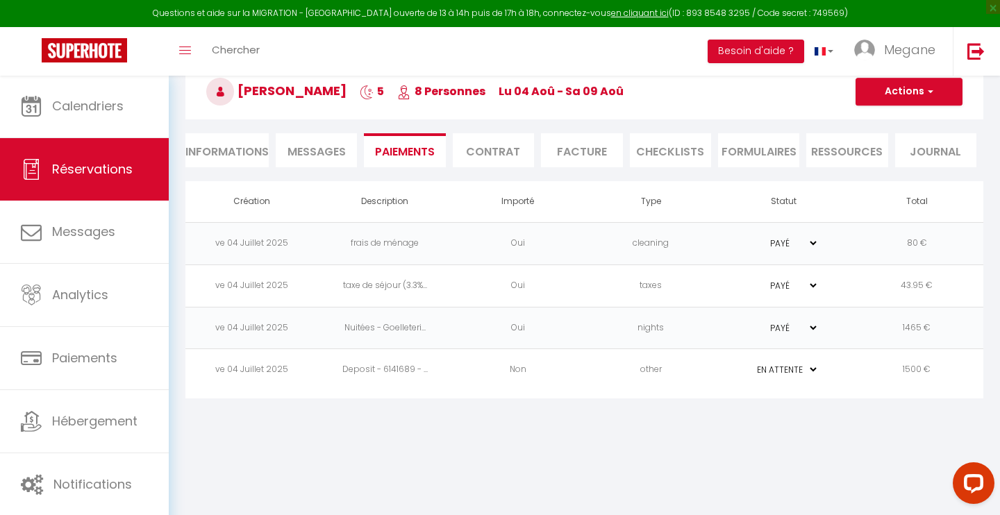
click at [494, 151] on li "Contrat" at bounding box center [493, 150] width 81 height 34
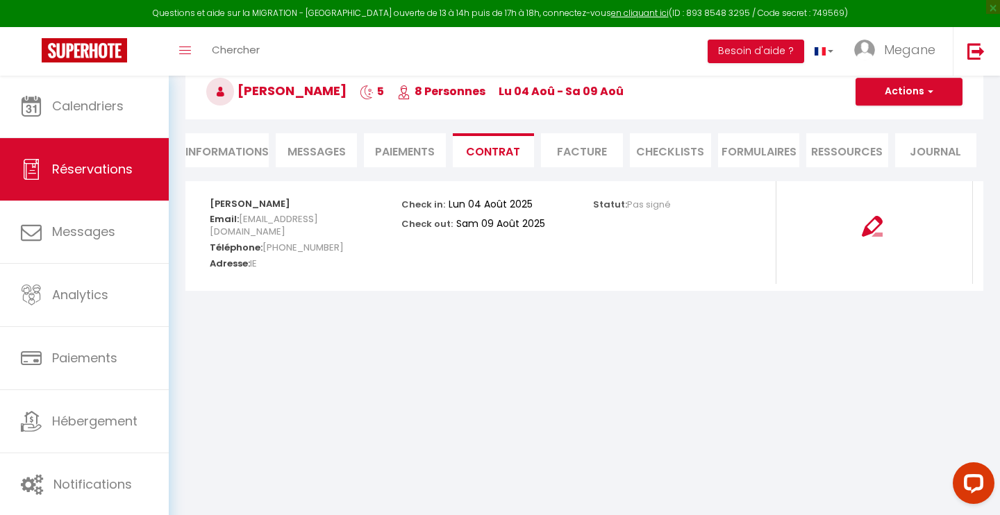
click at [595, 151] on li "Facture" at bounding box center [581, 150] width 81 height 34
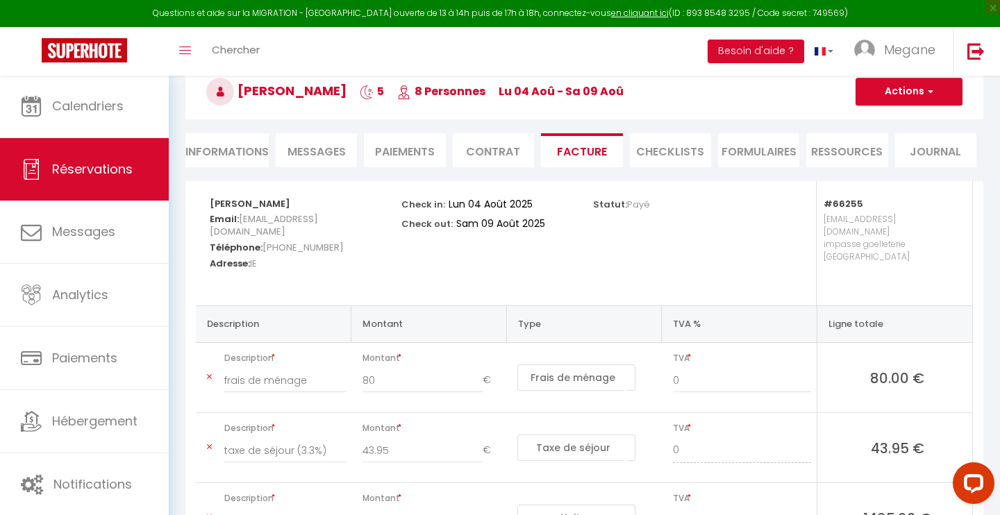
click at [687, 156] on li "CHECKLISTS" at bounding box center [670, 150] width 81 height 34
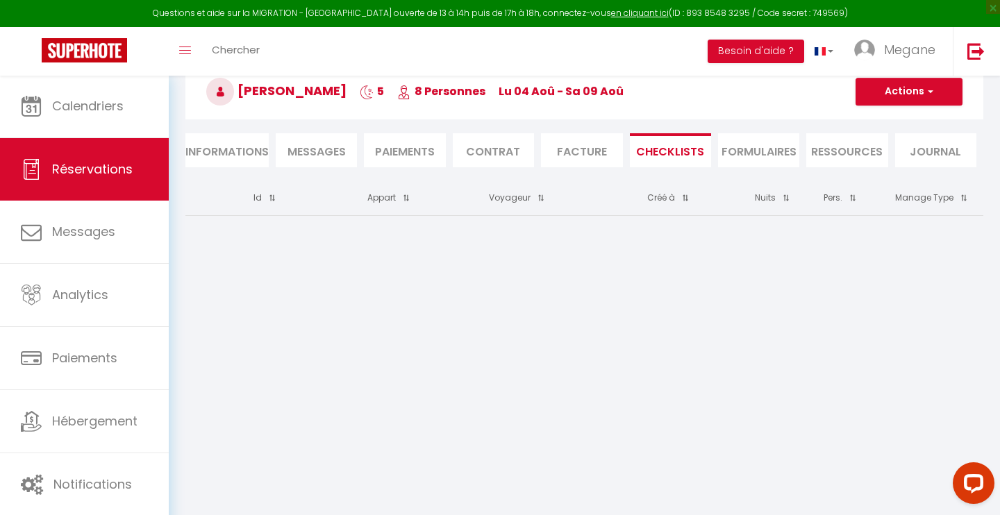
click at [741, 158] on li "FORMULAIRES" at bounding box center [758, 150] width 81 height 34
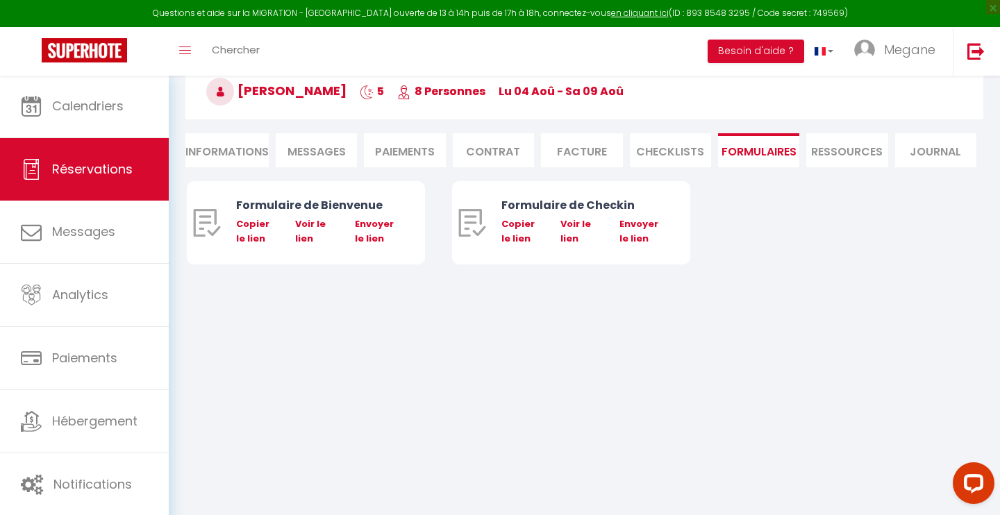
click at [833, 153] on li "Ressources" at bounding box center [846, 150] width 81 height 34
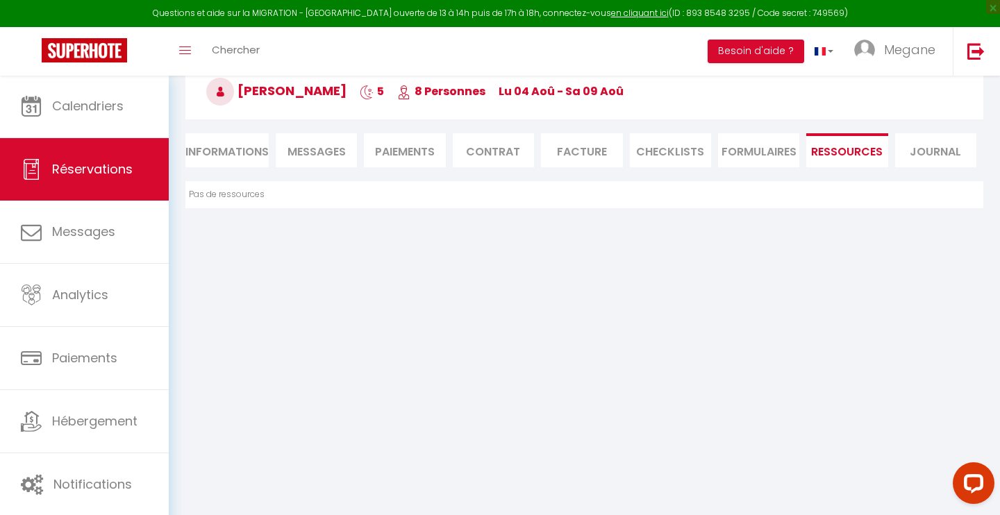
click at [923, 149] on li "Journal" at bounding box center [935, 150] width 81 height 34
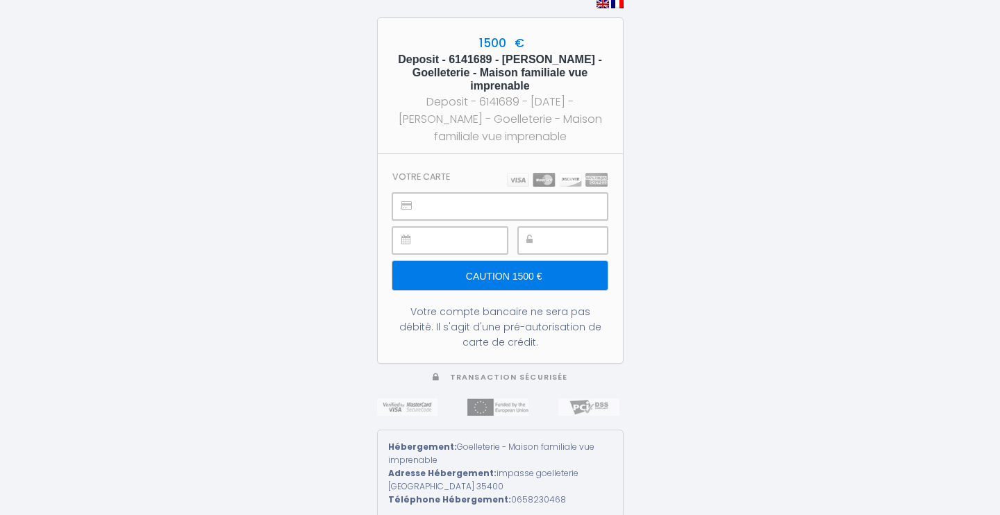
click at [677, 260] on div "1500 € Deposit - 6141689 - Peter Harmon - Goelleterie - Maison familiale vue im…" at bounding box center [500, 257] width 1000 height 515
